Goal: Transaction & Acquisition: Purchase product/service

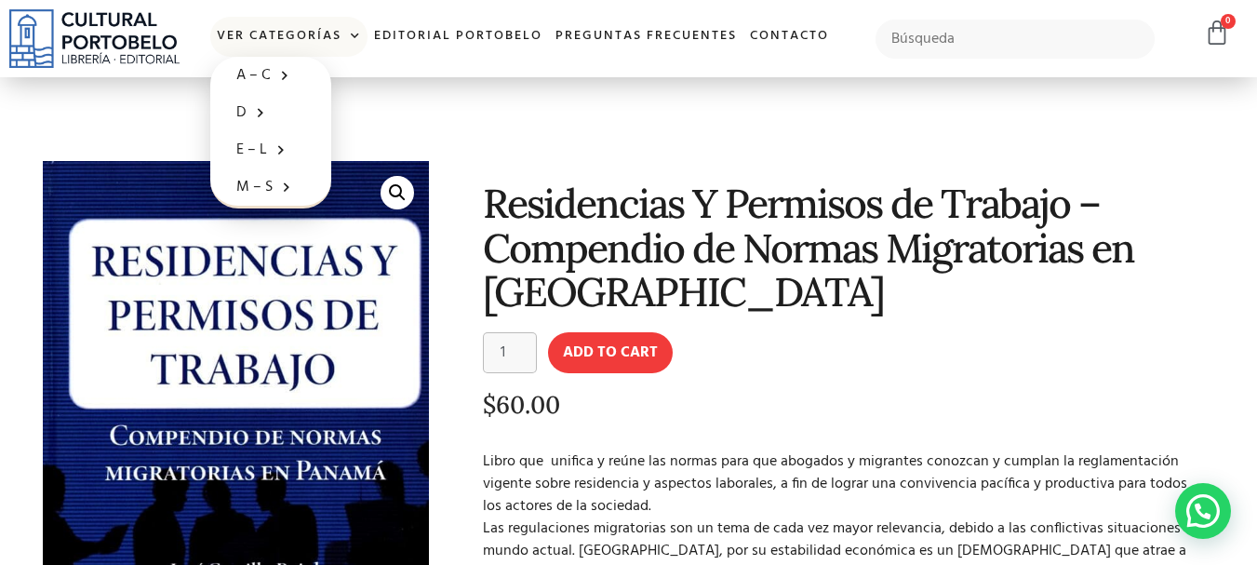
click at [332, 37] on link "Ver Categorías" at bounding box center [288, 37] width 157 height 40
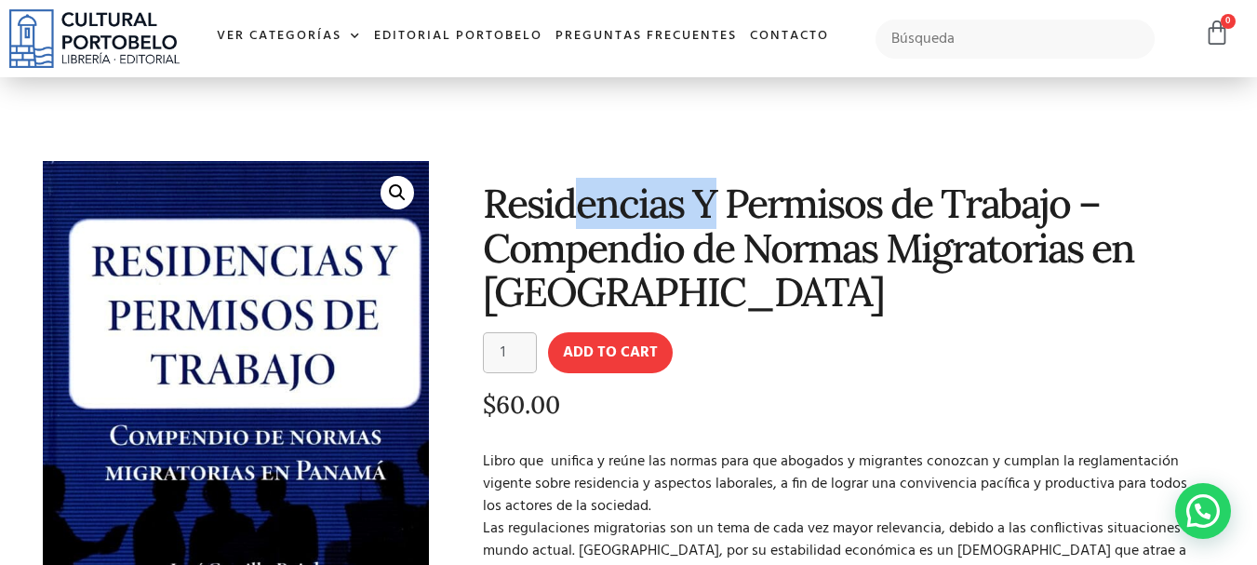
drag, startPoint x: 583, startPoint y: 197, endPoint x: 705, endPoint y: 225, distance: 126.0
click at [710, 208] on h1 "Residencias Y Permisos de Trabajo – Compendio de Normas Migratorias en [GEOGRAP…" at bounding box center [846, 247] width 727 height 132
click at [686, 258] on h1 "Residencias Y Permisos de Trabajo – Compendio de Normas Migratorias en [GEOGRAP…" at bounding box center [846, 247] width 727 height 132
click at [688, 301] on h1 "Residencias Y Permisos de Trabajo – Compendio de Normas Migratorias en [GEOGRAP…" at bounding box center [846, 247] width 727 height 132
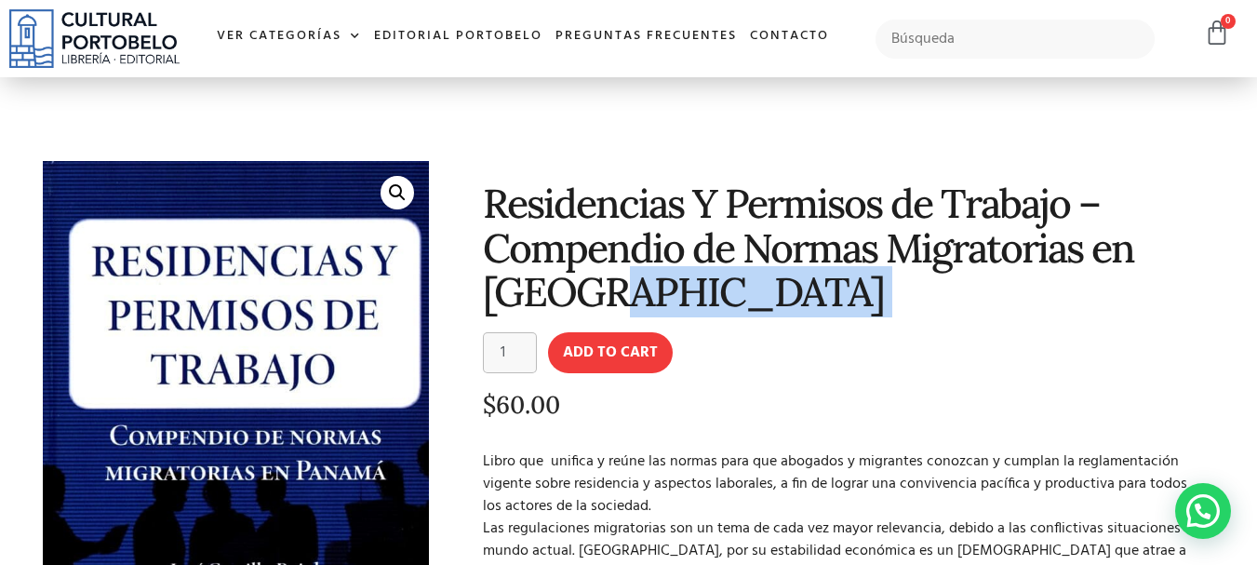
click at [688, 301] on h1 "Residencias Y Permisos de Trabajo – Compendio de Normas Migratorias en [GEOGRAP…" at bounding box center [846, 247] width 727 height 132
click at [617, 347] on button "Add to cart" at bounding box center [610, 352] width 125 height 41
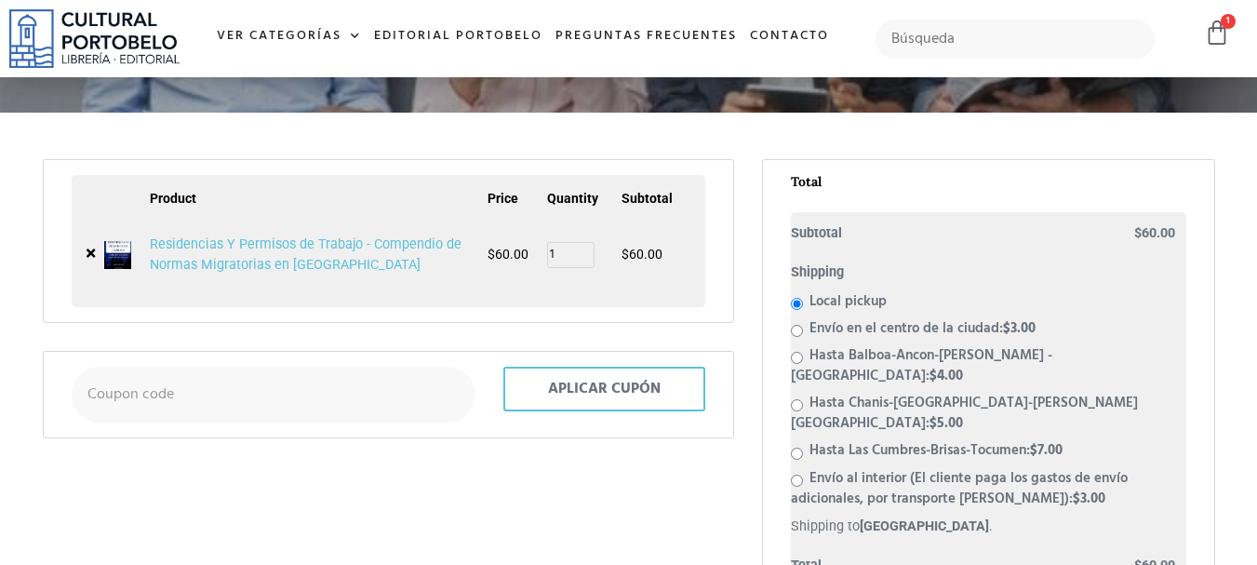
scroll to position [251, 0]
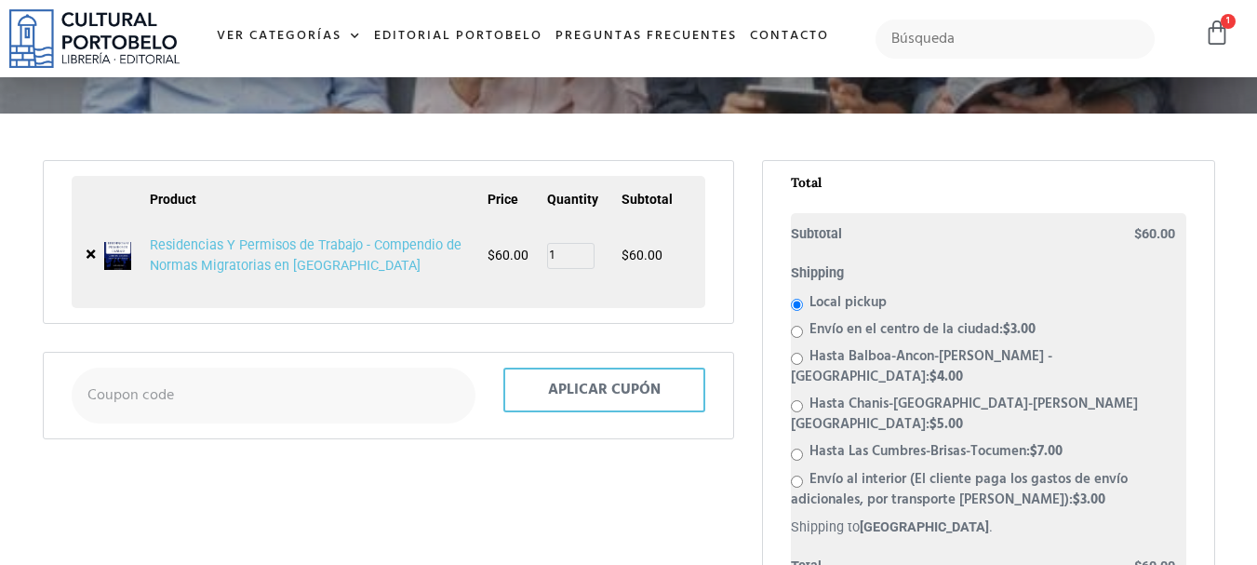
click at [1256, 201] on html "Ir al contenido Ver Categorías A – C Administración Empresarial Arquitectura Ar…" at bounding box center [628, 552] width 1257 height 1606
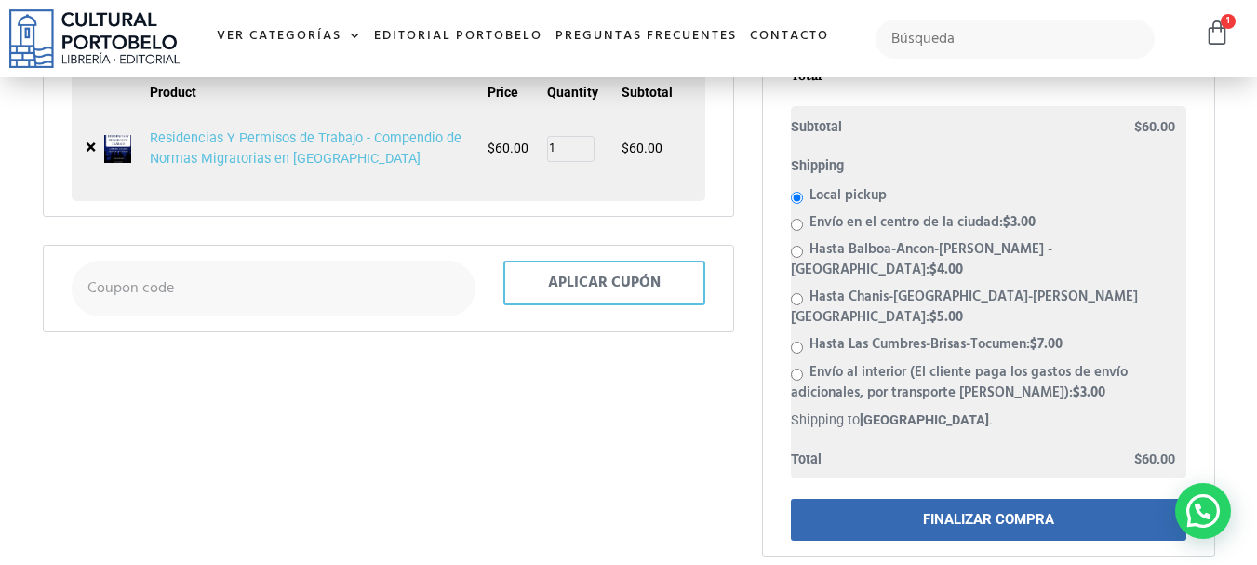
scroll to position [369, 0]
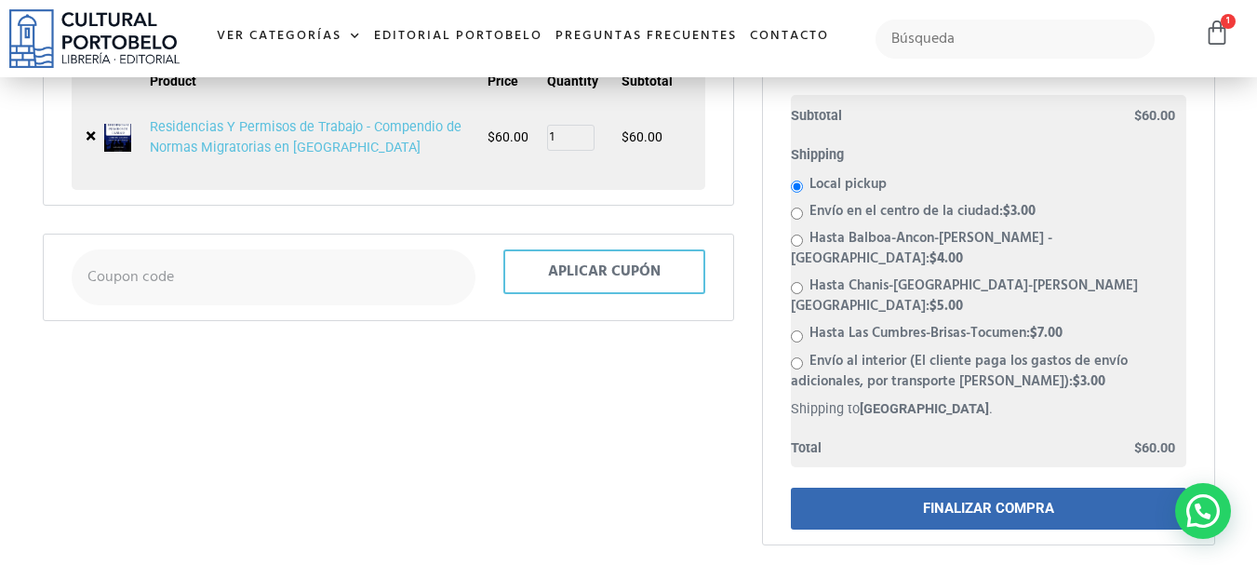
click at [794, 357] on input "Envío al interior (El cliente paga los gastos de envío adicionales, por transpo…" at bounding box center [797, 363] width 12 height 12
radio input "true"
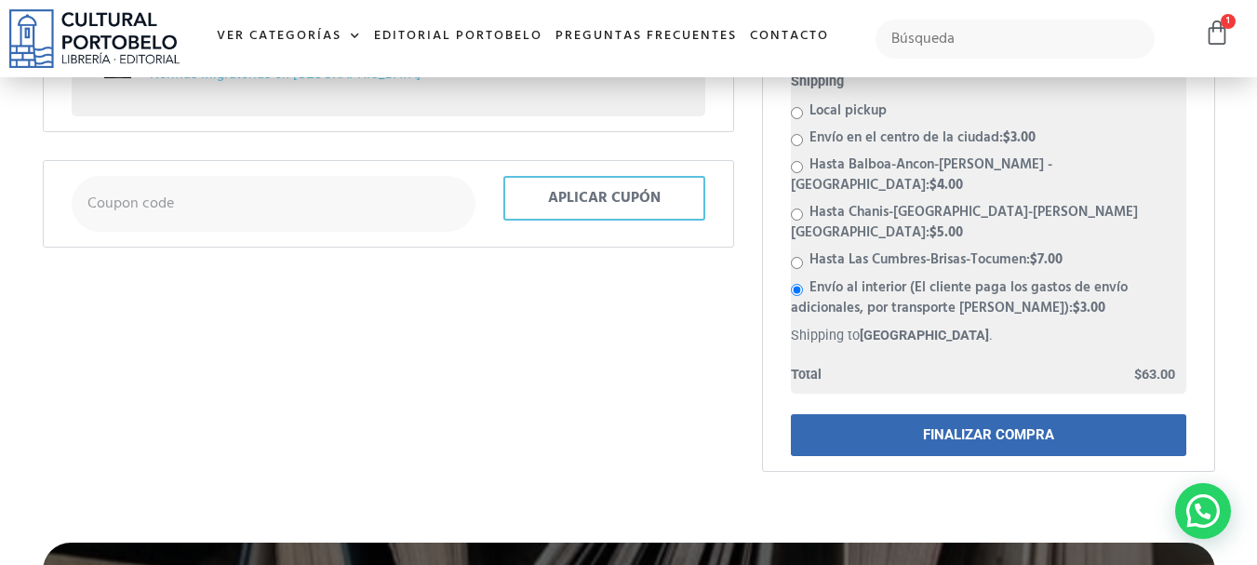
scroll to position [0, 0]
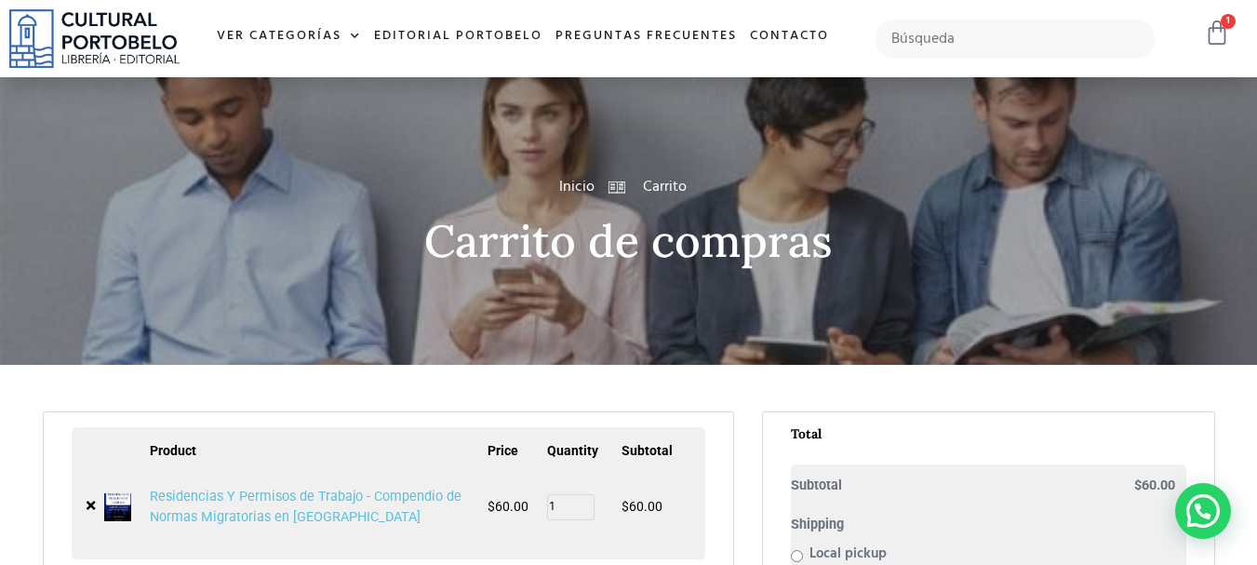
click at [1217, 38] on icon at bounding box center [1217, 33] width 26 height 26
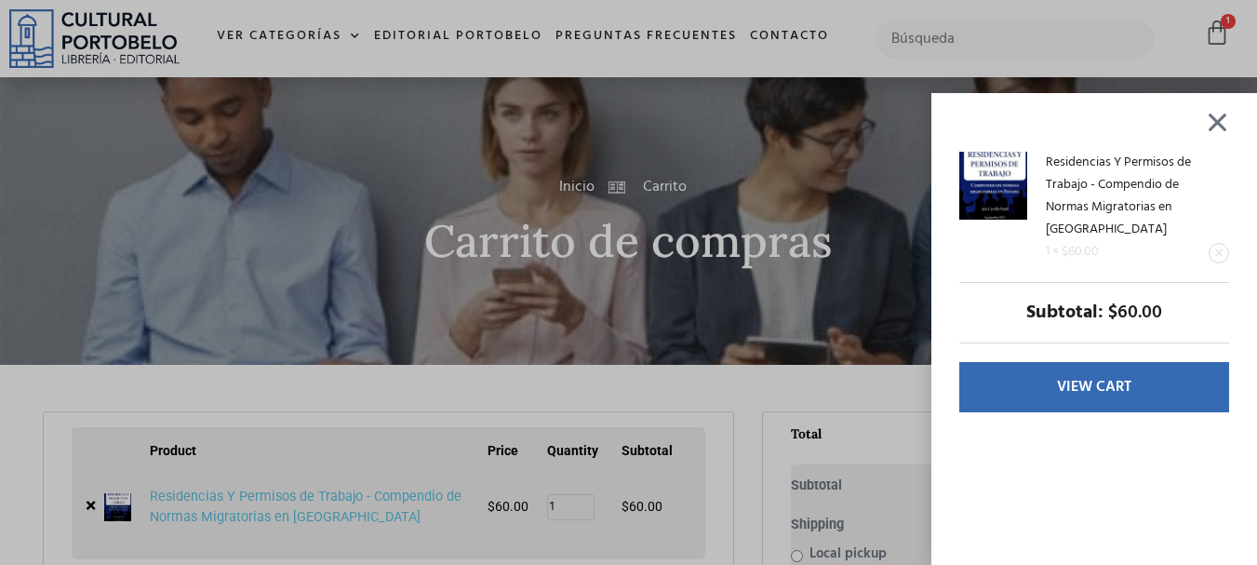
click at [1227, 123] on div at bounding box center [1217, 122] width 23 height 21
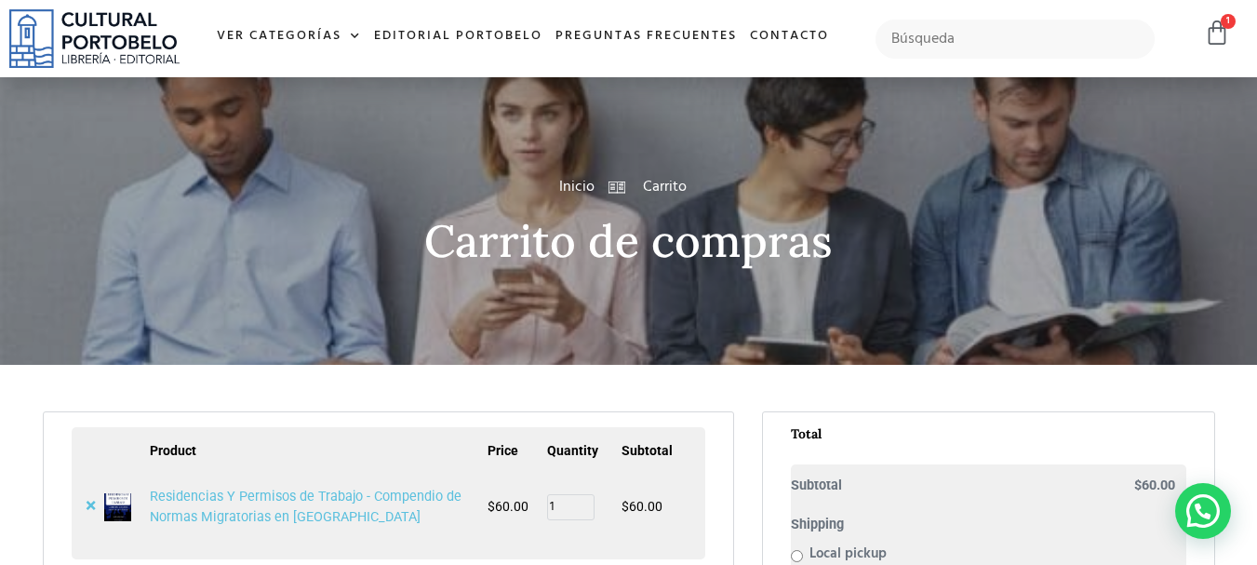
click at [95, 506] on link "×" at bounding box center [91, 505] width 10 height 20
